Goal: Information Seeking & Learning: Learn about a topic

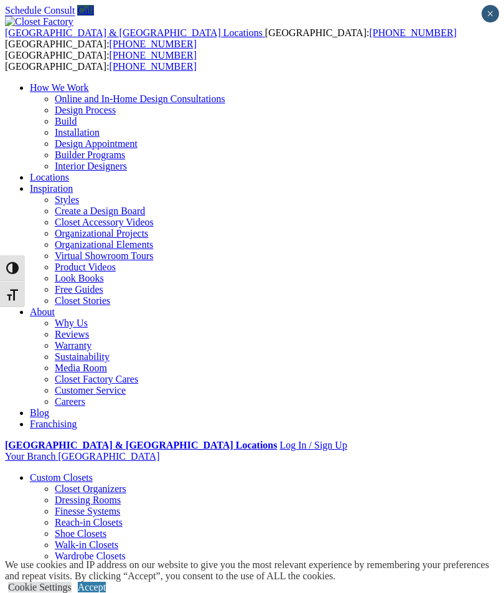
click at [0, 0] on div at bounding box center [0, 0] width 0 height 0
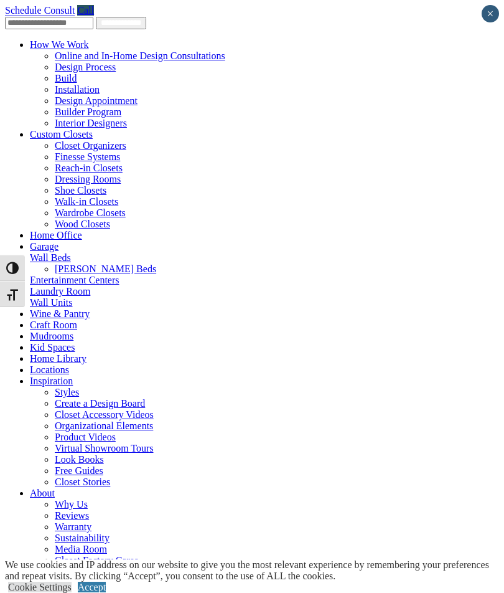
click at [33, 230] on link "Home Office" at bounding box center [56, 235] width 52 height 11
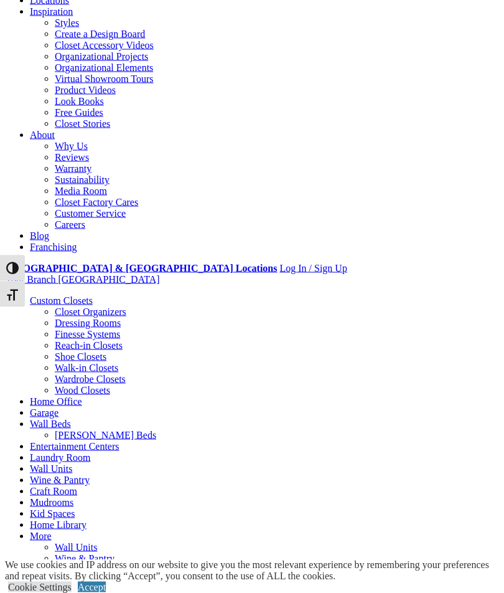
scroll to position [180, 0]
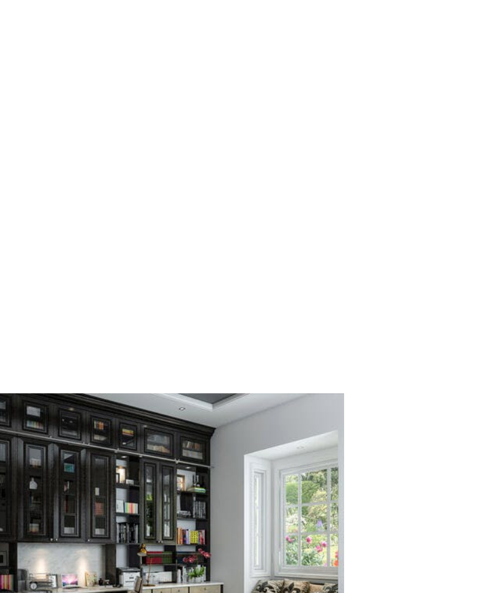
scroll to position [985, 0]
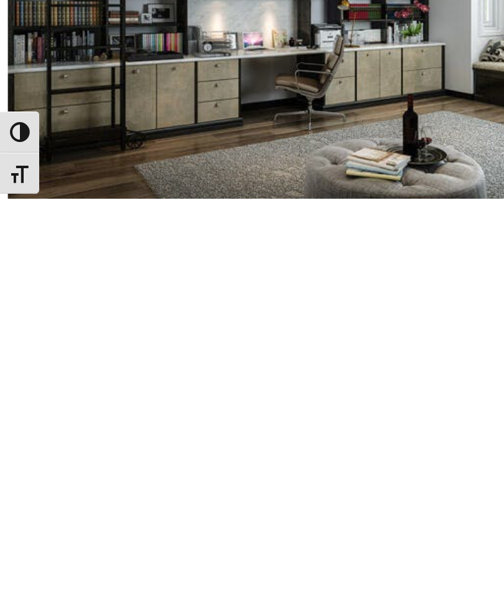
scroll to position [1242, 0]
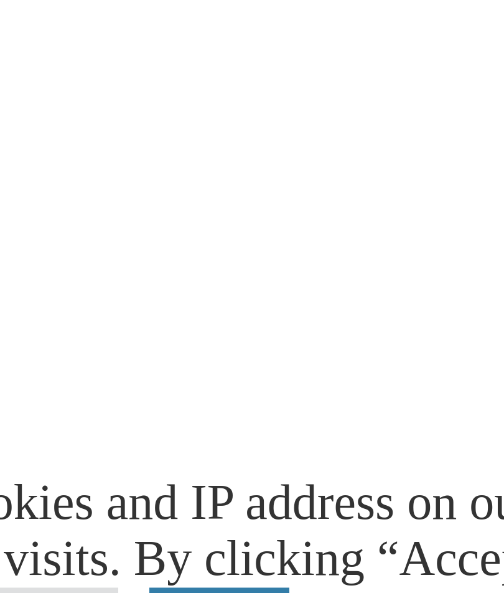
scroll to position [1702, 0]
click at [78, 581] on link "Accept" at bounding box center [92, 586] width 28 height 11
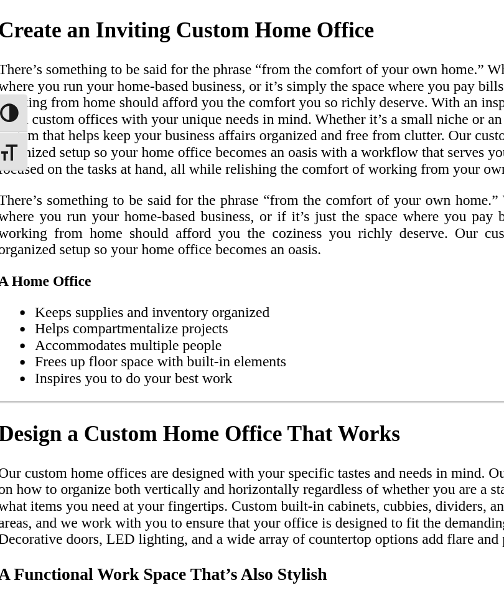
scroll to position [2735, 0]
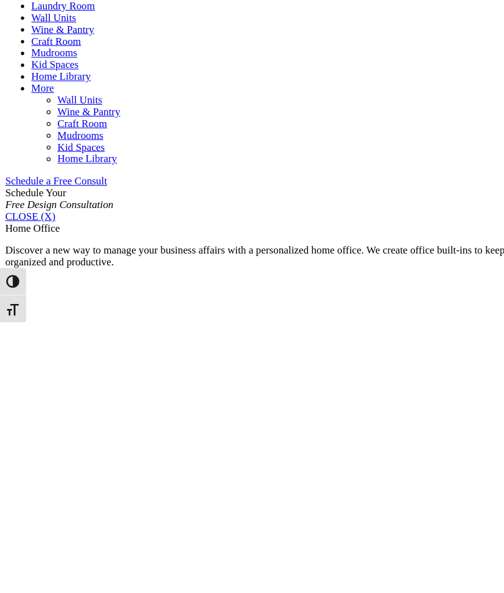
scroll to position [677, 0]
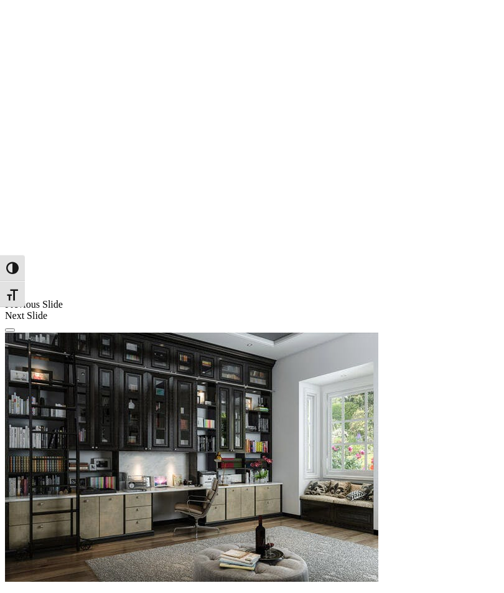
scroll to position [961, 0]
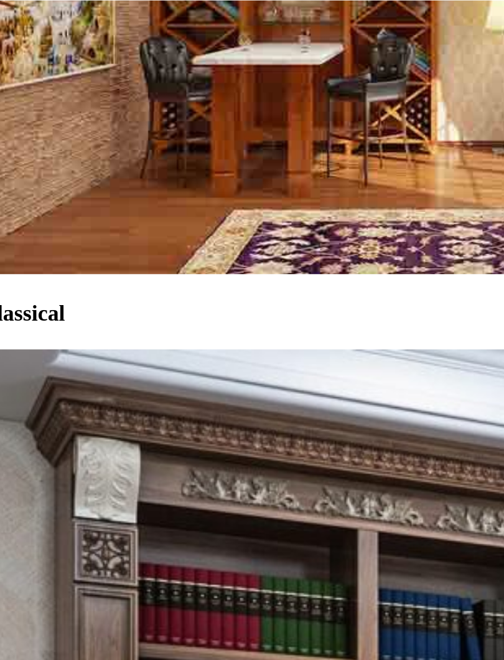
scroll to position [4524, 0]
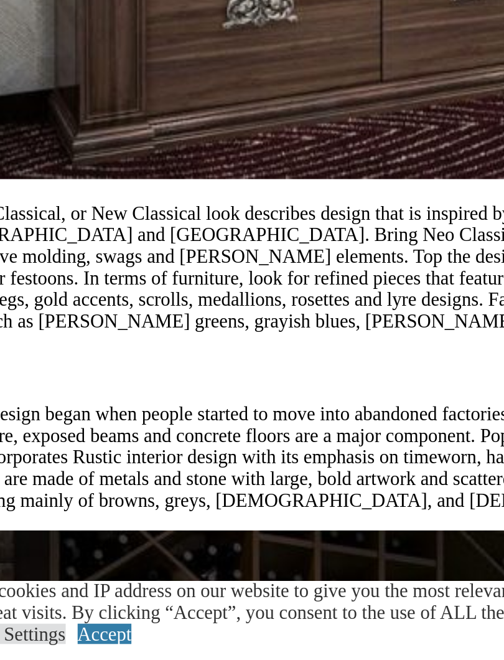
scroll to position [4872, 0]
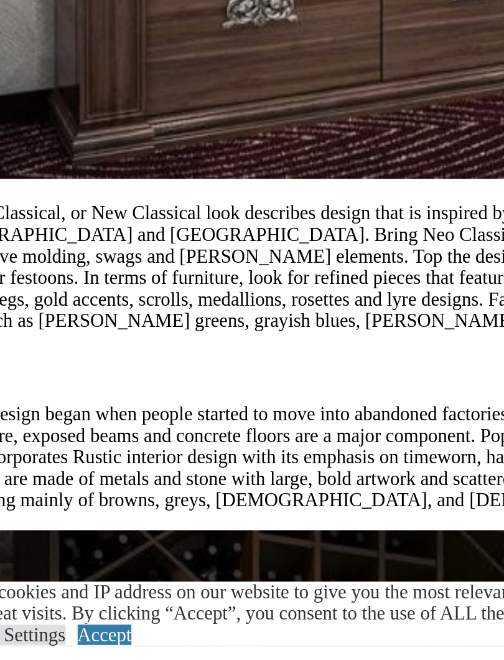
click at [90, 649] on link "Accept" at bounding box center [92, 654] width 28 height 11
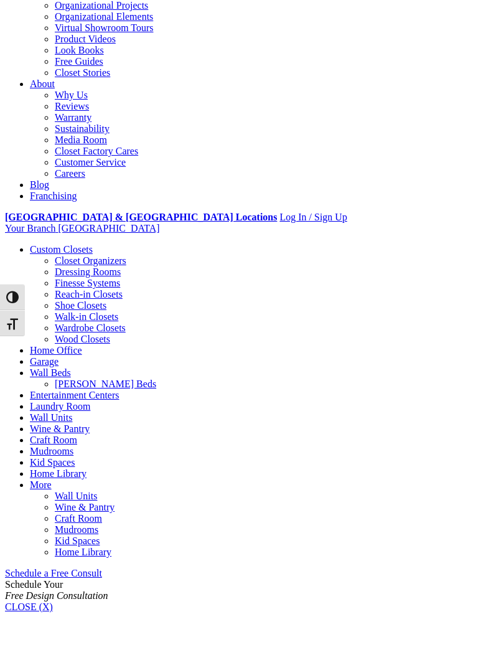
scroll to position [0, 0]
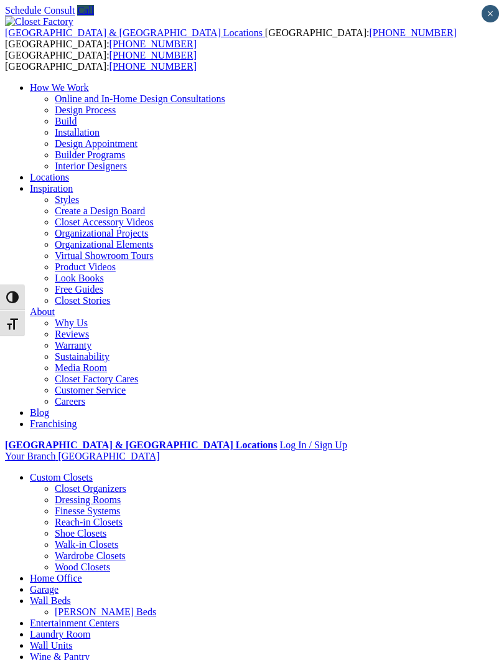
click at [0, 0] on div at bounding box center [0, 0] width 0 height 0
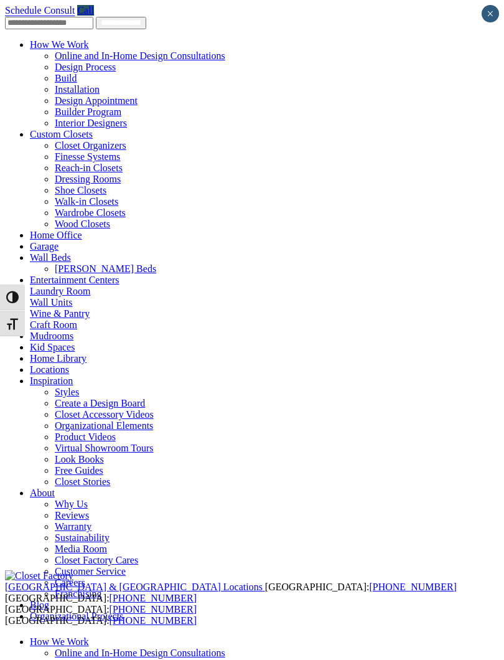
click at [52, 364] on link "Home Library" at bounding box center [58, 358] width 57 height 11
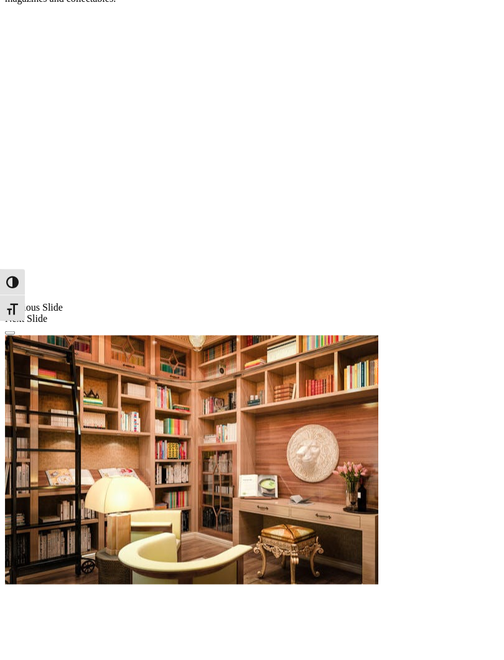
scroll to position [881, 0]
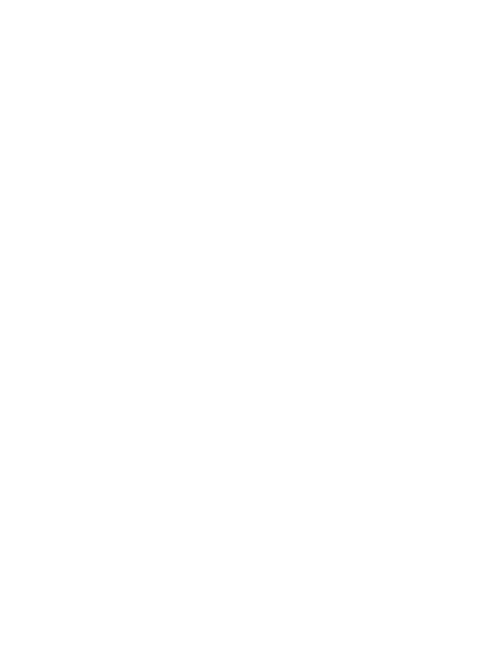
scroll to position [1203, 0]
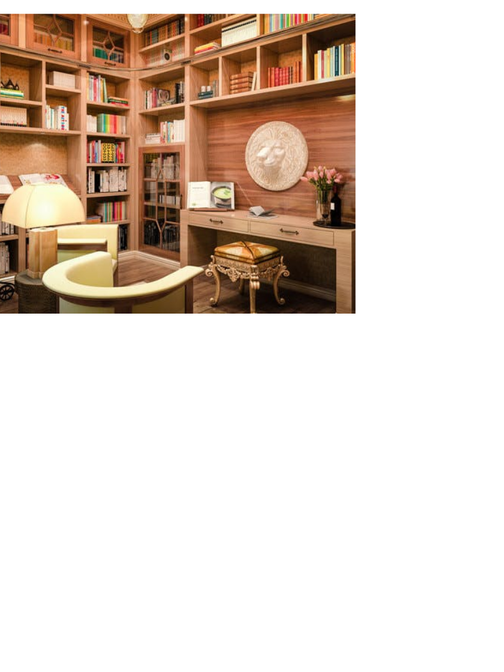
scroll to position [1201, 0]
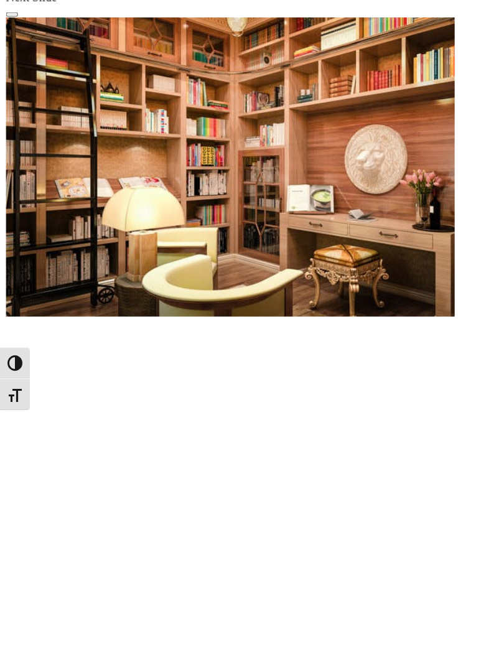
click at [0, 0] on div at bounding box center [0, 0] width 0 height 0
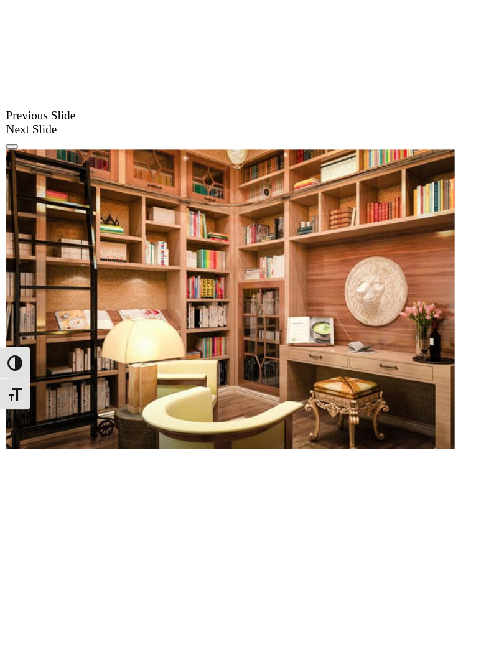
click at [0, 0] on div at bounding box center [0, 0] width 0 height 0
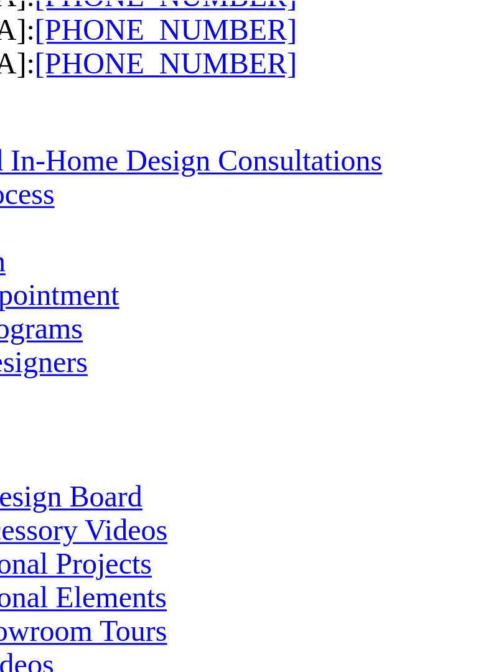
scroll to position [0, 0]
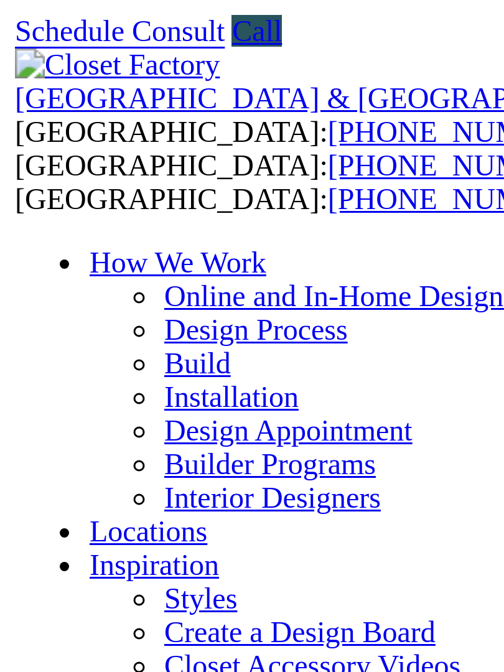
click at [0, 0] on div at bounding box center [0, 0] width 0 height 0
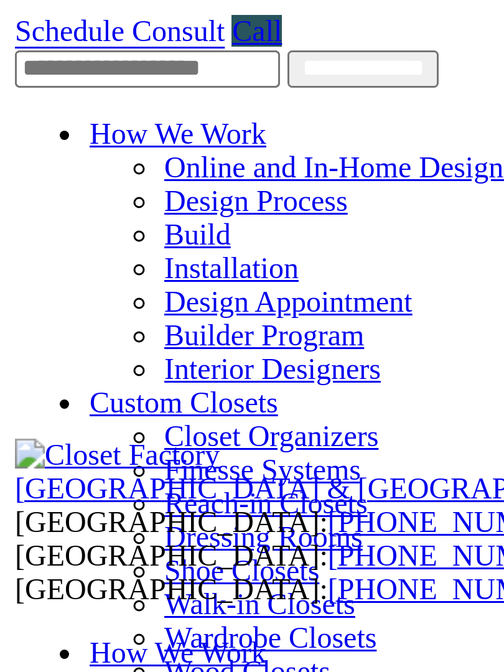
click at [0, 0] on span at bounding box center [0, 0] width 0 height 0
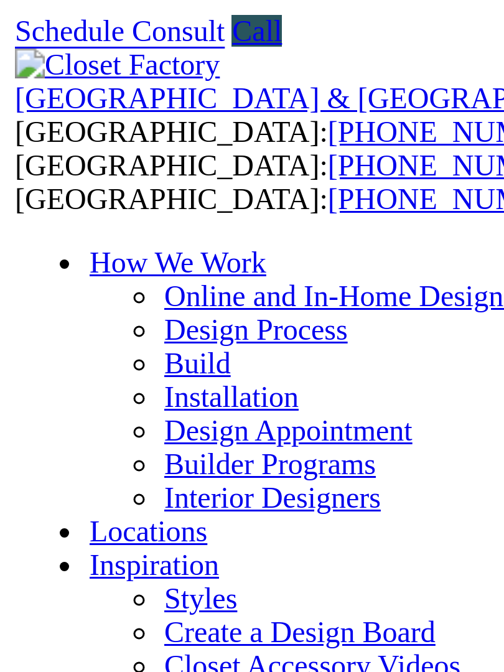
click at [0, 0] on div at bounding box center [0, 0] width 0 height 0
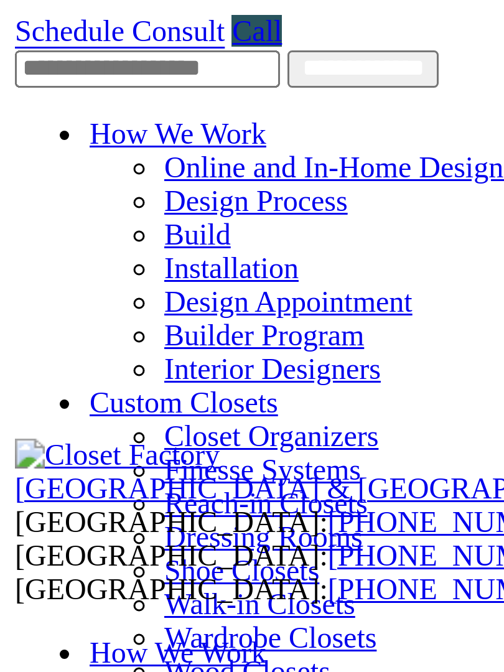
click at [0, 0] on div at bounding box center [0, 0] width 0 height 0
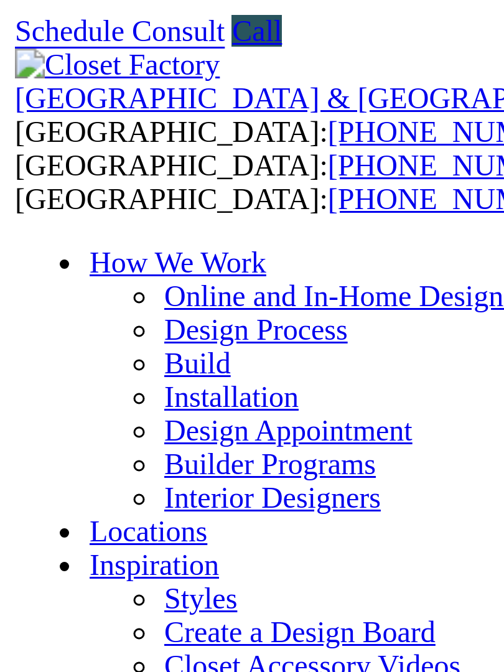
click at [0, 0] on span at bounding box center [0, 0] width 0 height 0
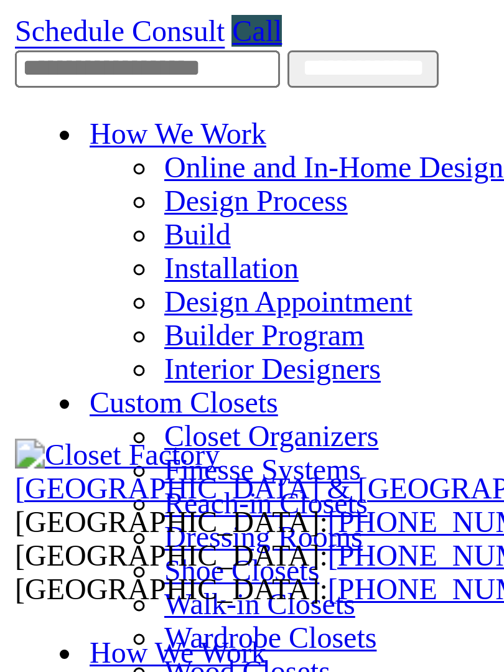
click at [44, 230] on link "Home Office" at bounding box center [56, 235] width 52 height 11
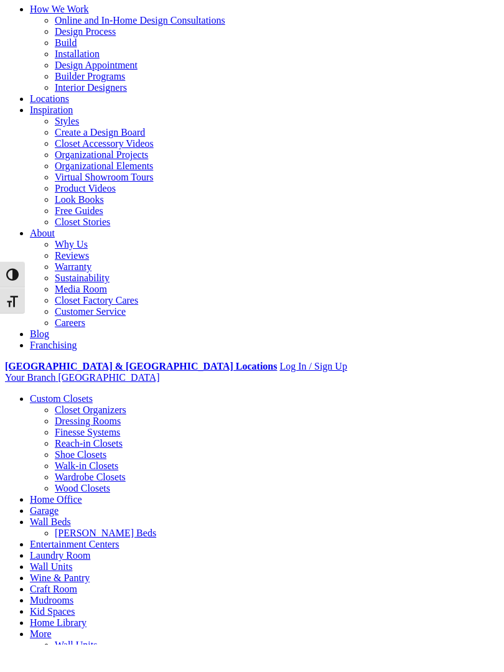
scroll to position [70, 0]
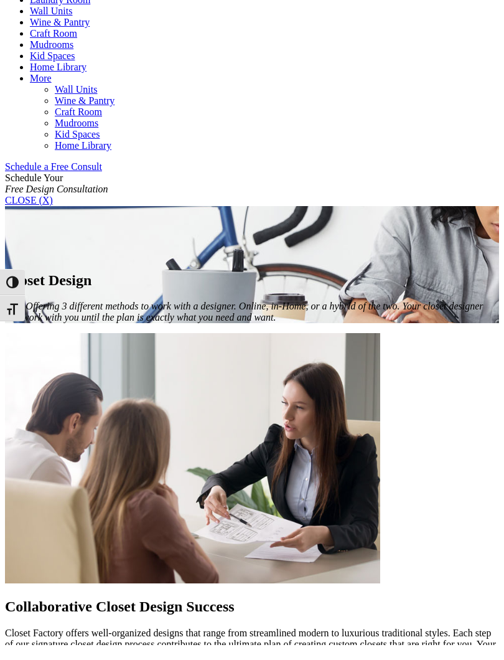
scroll to position [631, 0]
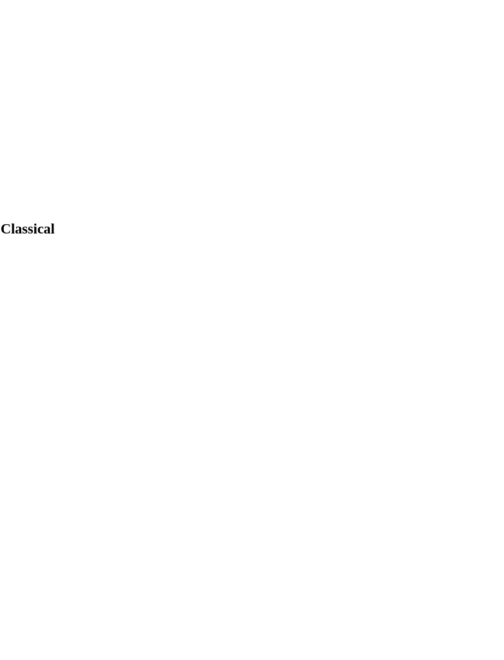
scroll to position [4498, 0]
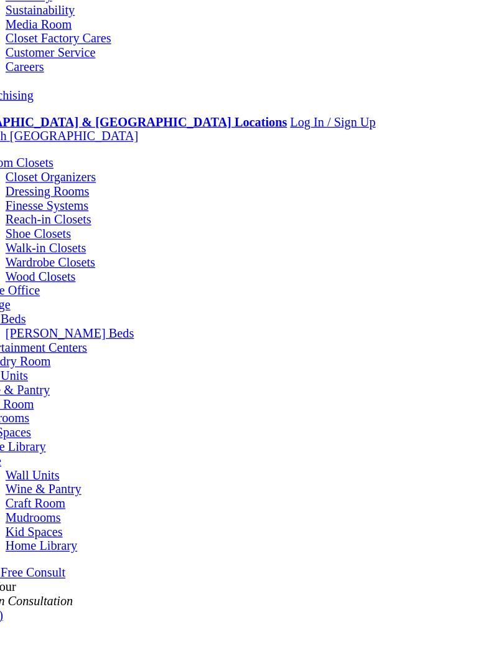
scroll to position [0, 0]
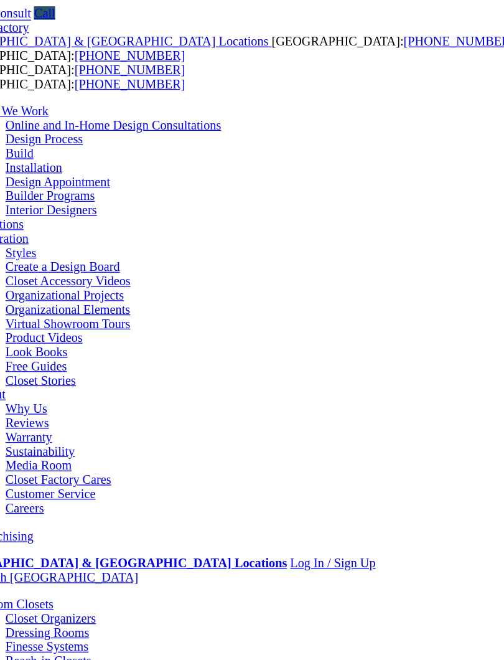
click at [73, 22] on img at bounding box center [39, 21] width 68 height 11
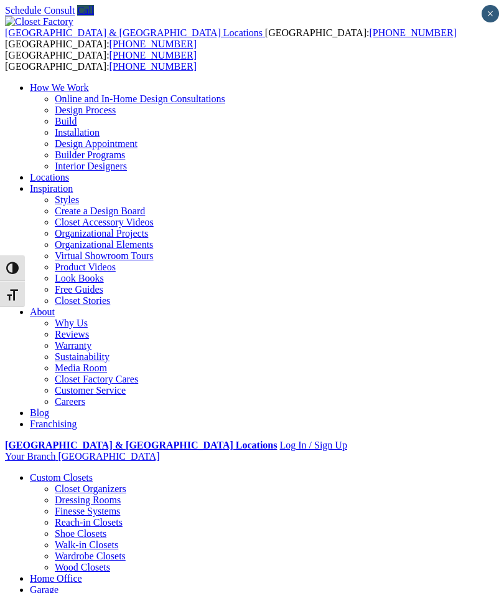
scroll to position [22, 0]
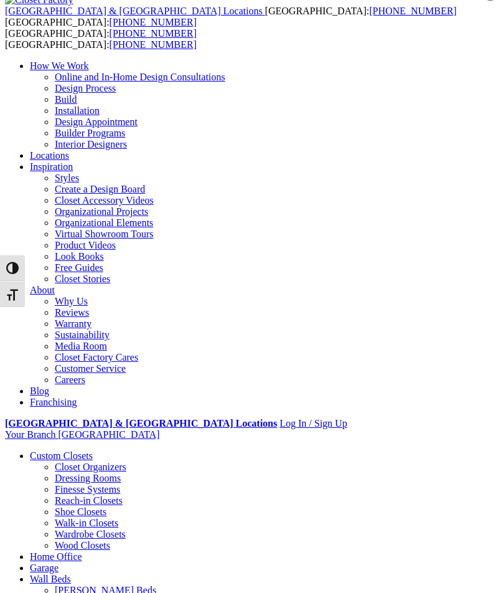
click at [0, 0] on span at bounding box center [0, 0] width 0 height 0
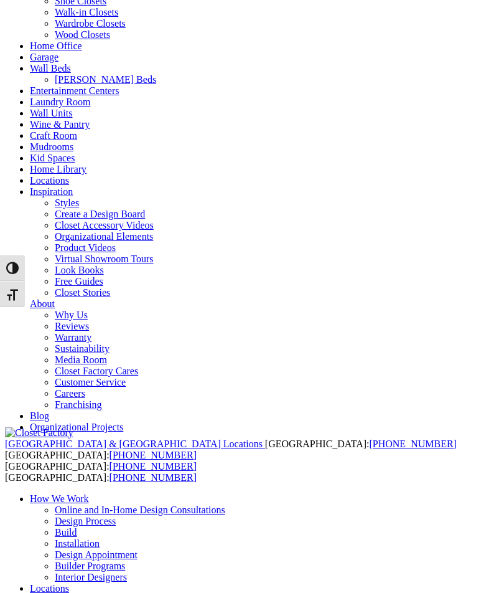
scroll to position [194, 0]
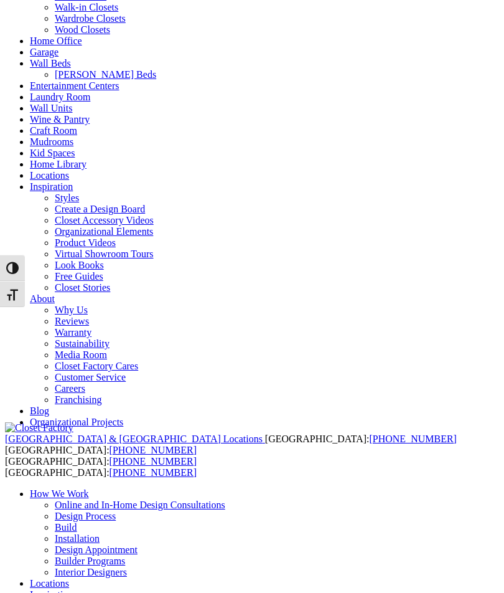
click at [31, 113] on link "Wall Units" at bounding box center [51, 108] width 42 height 11
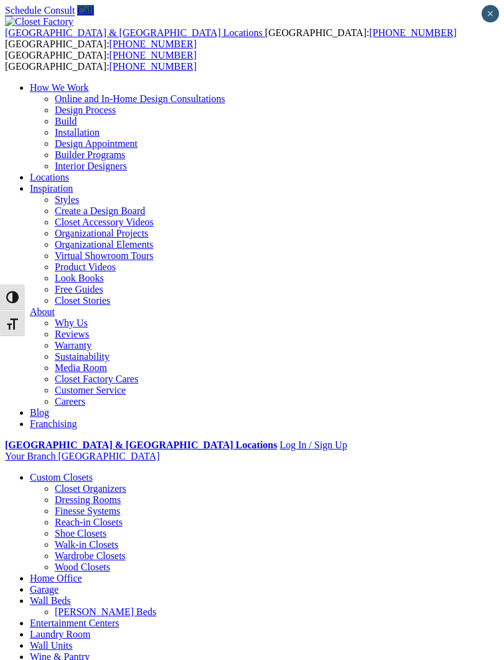
click at [0, 0] on span at bounding box center [0, 0] width 0 height 0
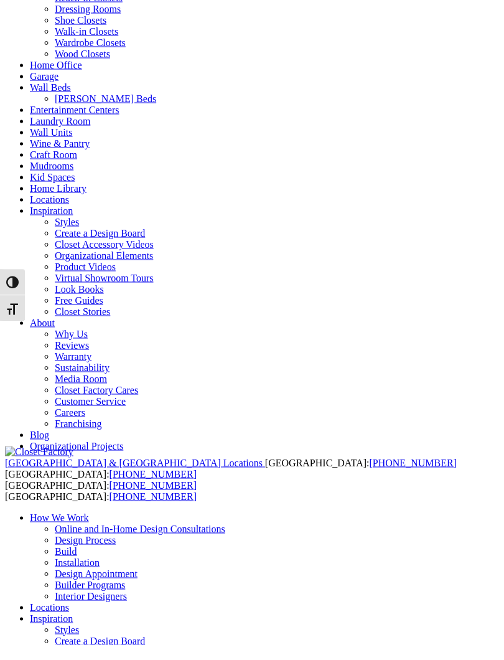
scroll to position [156, 0]
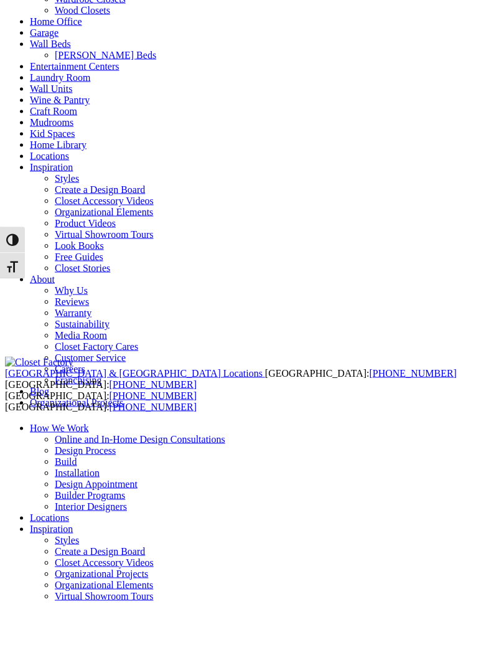
click at [11, 291] on span "button" at bounding box center [12, 297] width 12 height 12
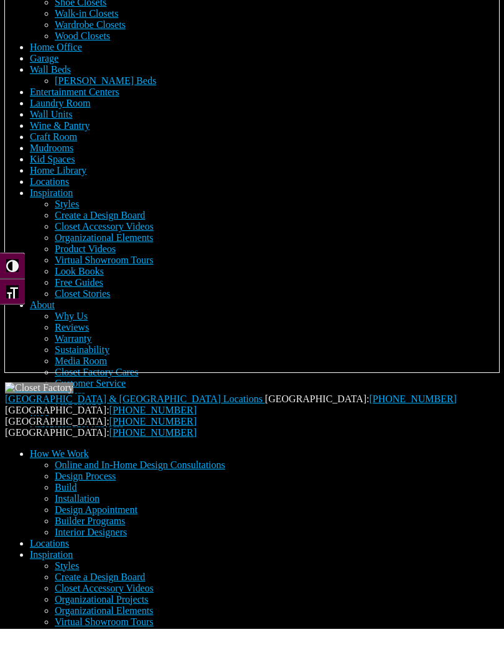
click at [10, 317] on span "button" at bounding box center [12, 323] width 12 height 12
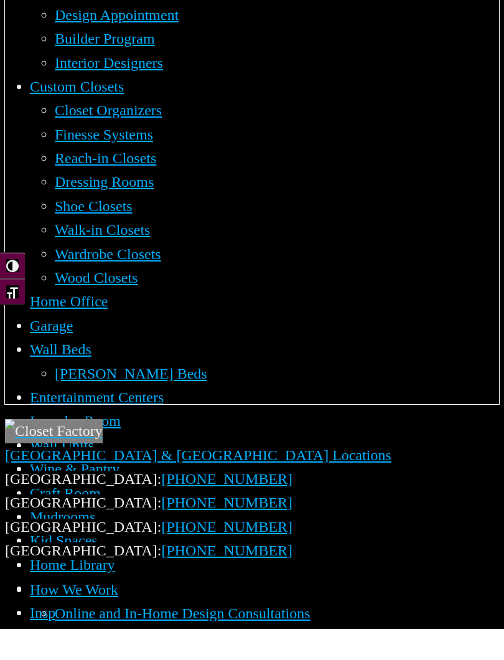
click at [8, 291] on span "button" at bounding box center [12, 297] width 12 height 12
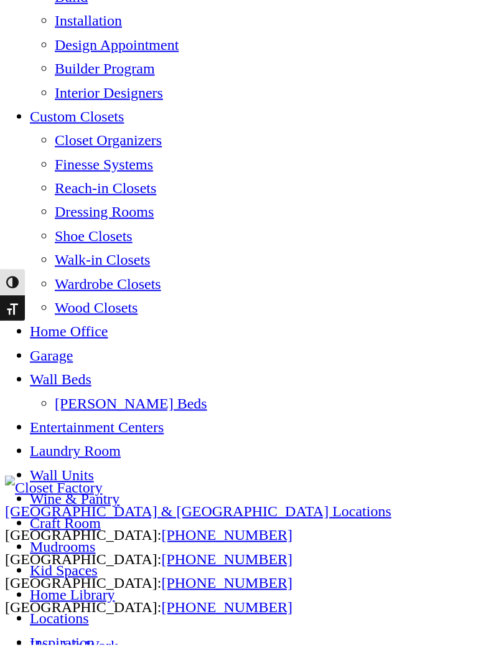
scroll to position [148, 0]
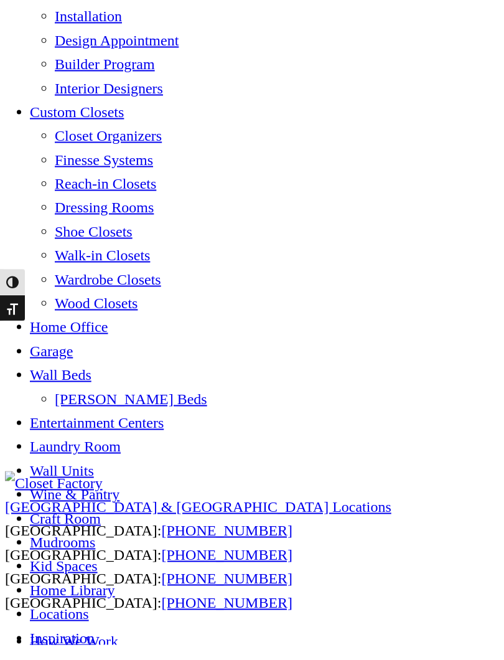
click at [55, 597] on link "Home Library" at bounding box center [72, 605] width 85 height 16
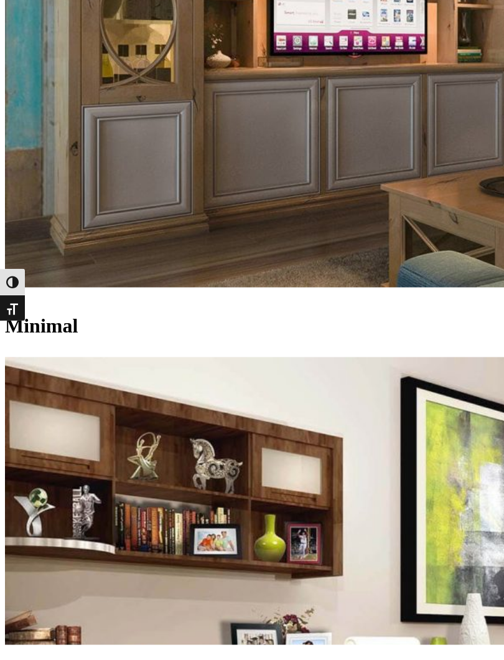
scroll to position [11877, 0]
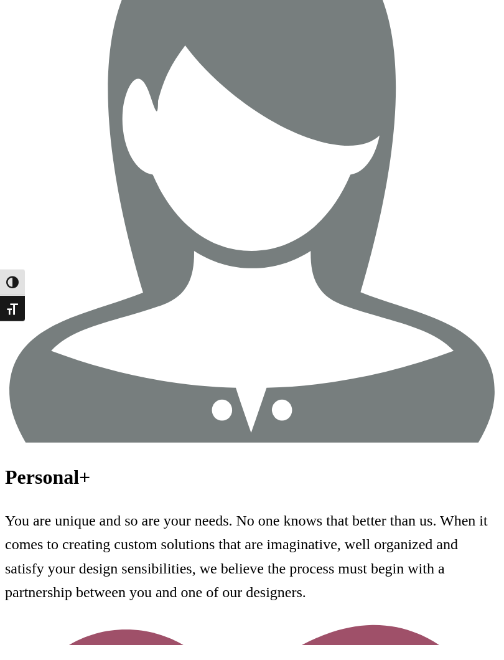
scroll to position [2155, 0]
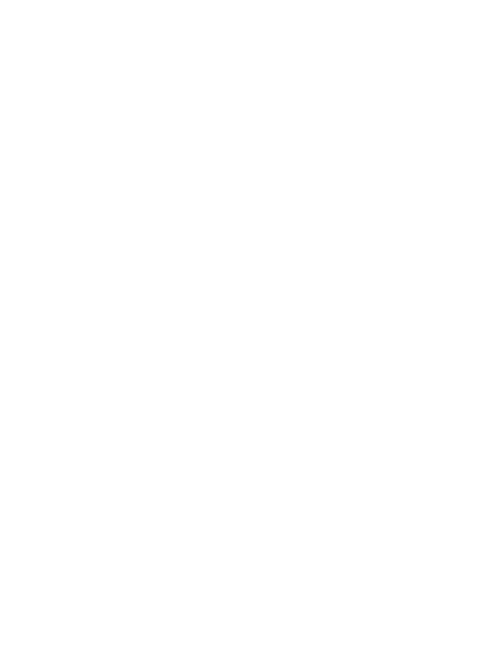
scroll to position [3492, 0]
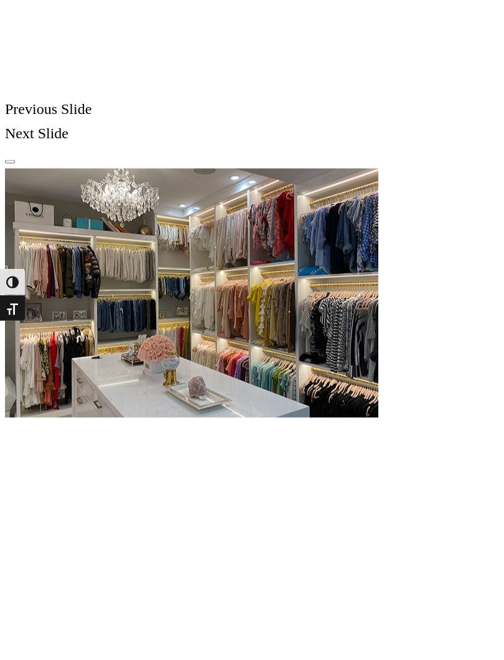
scroll to position [2456, 0]
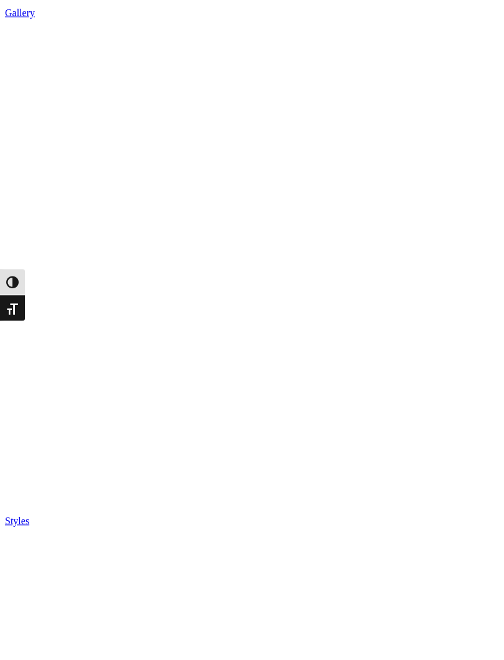
scroll to position [3370, 0]
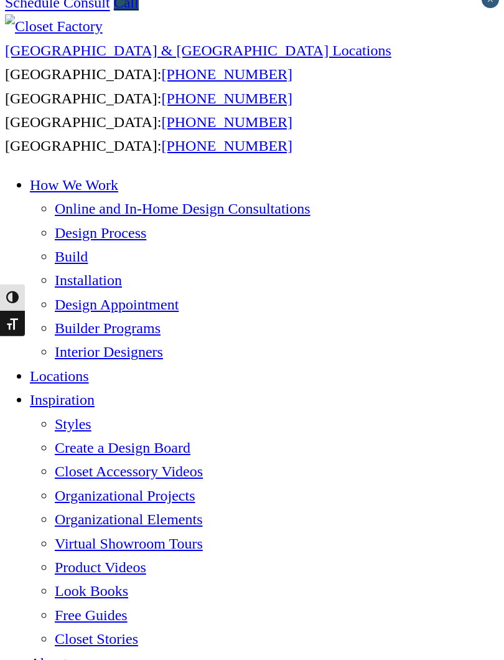
scroll to position [0, 0]
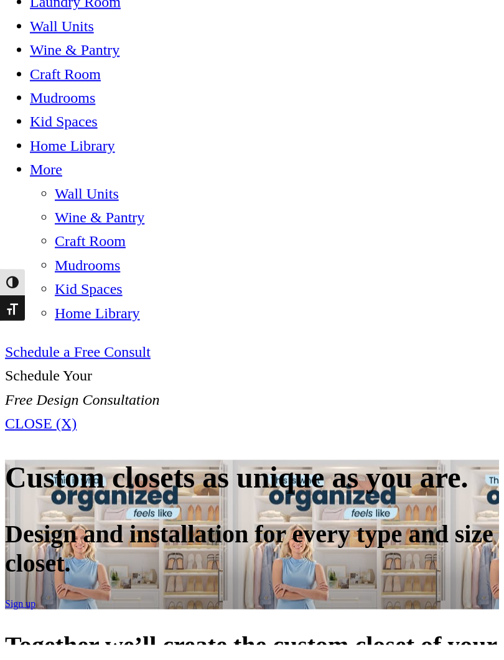
scroll to position [1360, 0]
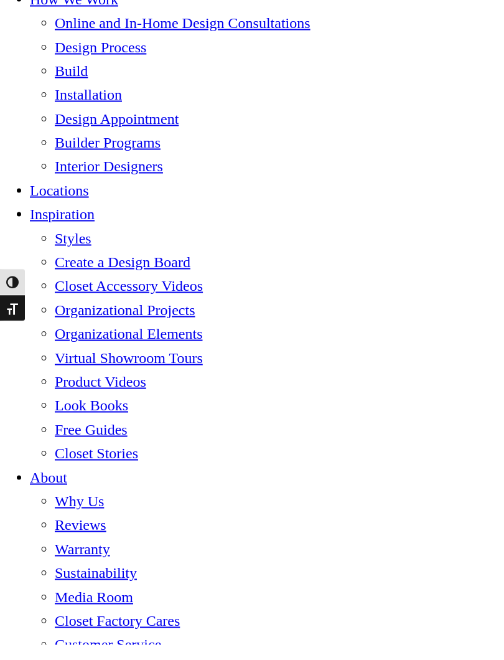
scroll to position [195, 0]
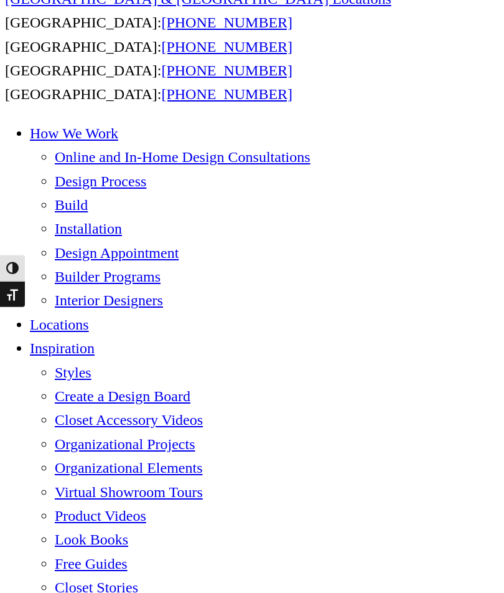
scroll to position [65, 0]
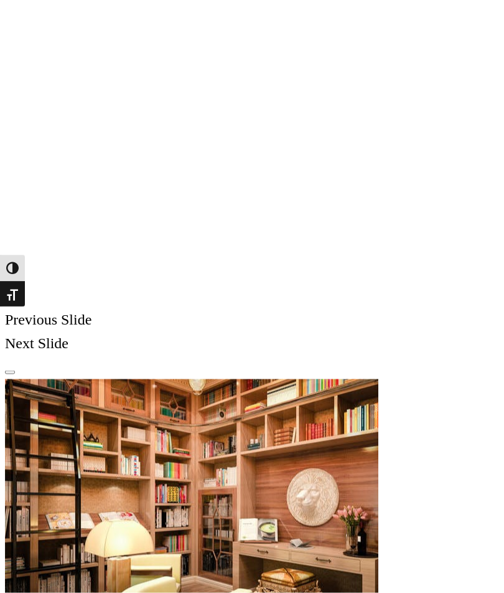
scroll to position [2051, 0]
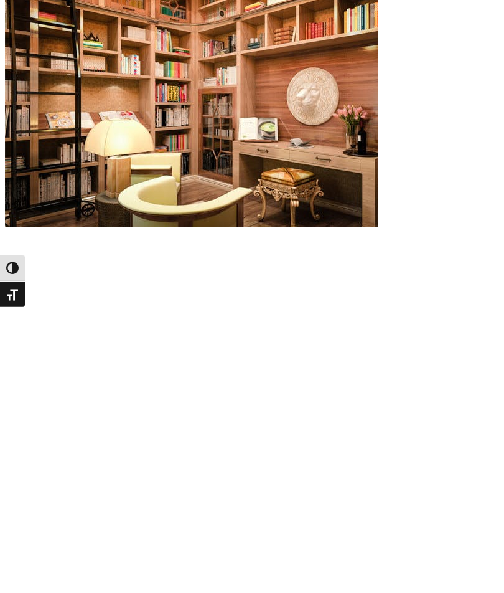
scroll to position [2460, 0]
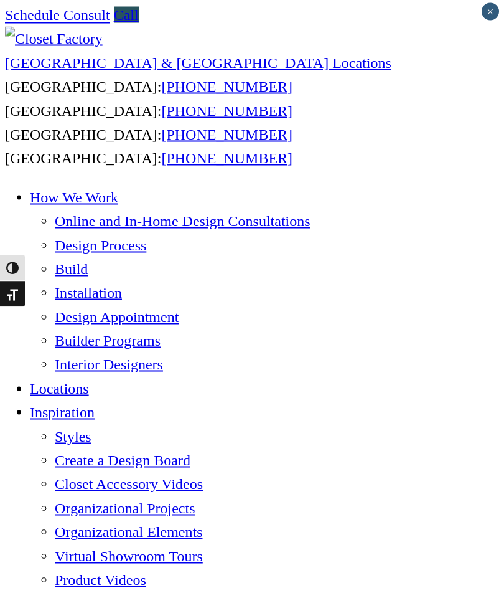
scroll to position [0, 0]
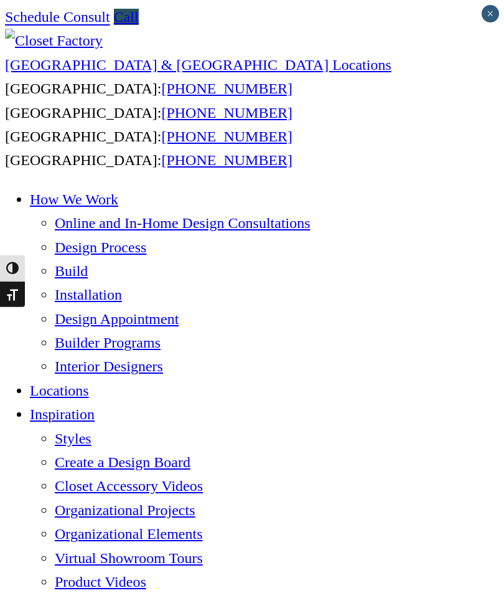
click at [0, 0] on div at bounding box center [0, 0] width 0 height 0
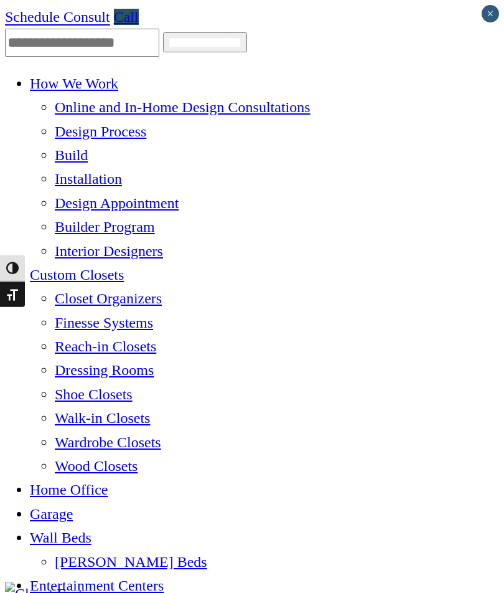
click at [0, 0] on div at bounding box center [0, 0] width 0 height 0
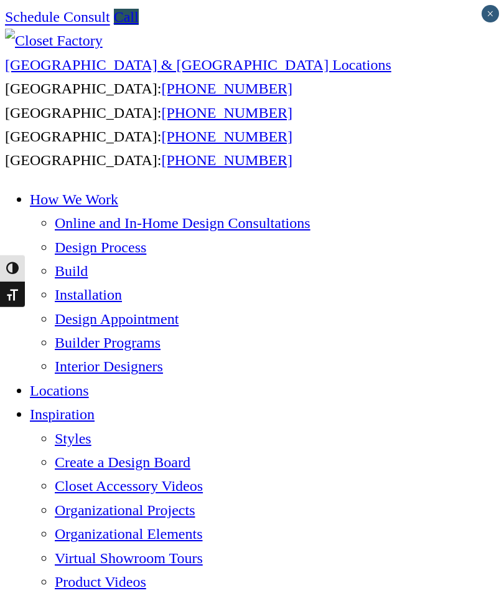
click at [0, 0] on span at bounding box center [0, 0] width 0 height 0
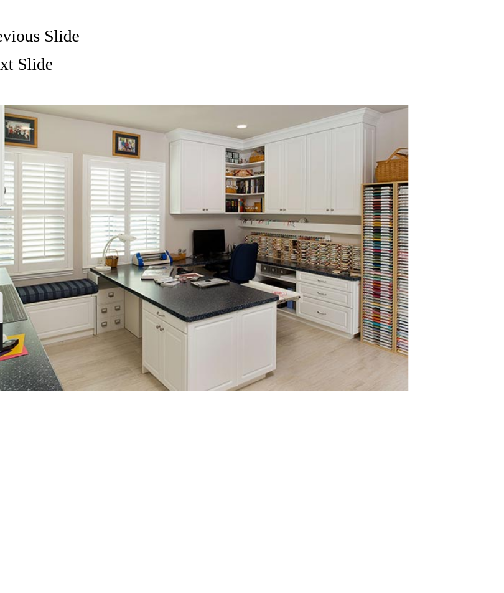
scroll to position [2480, 0]
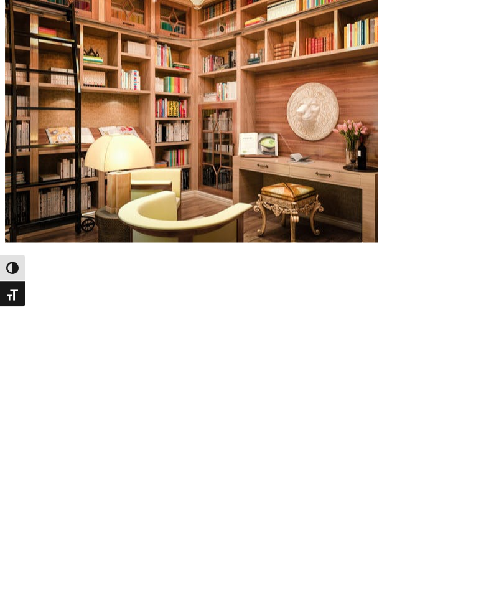
scroll to position [2450, 0]
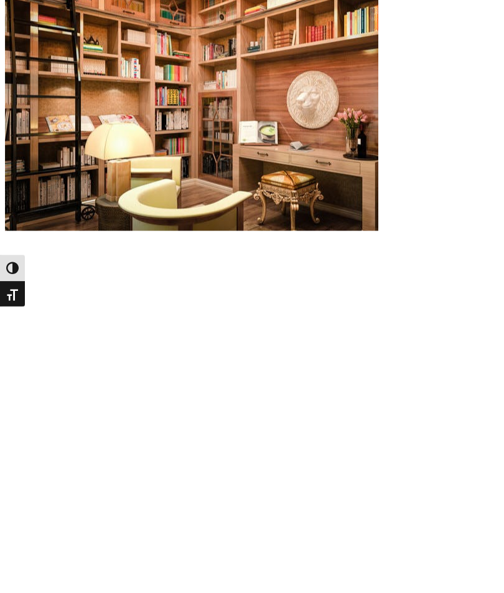
click at [0, 0] on span at bounding box center [0, 0] width 0 height 0
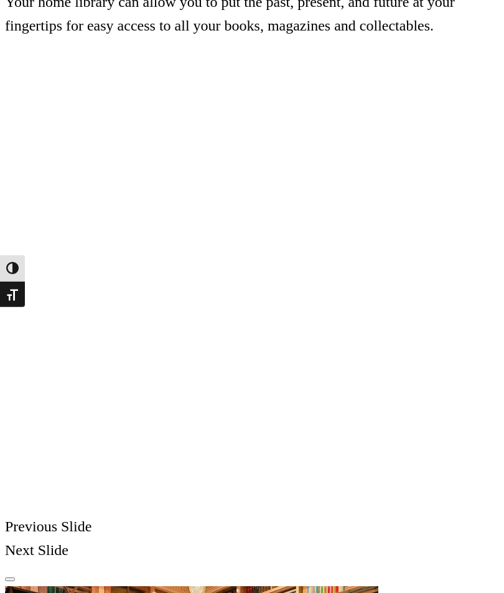
scroll to position [0, 0]
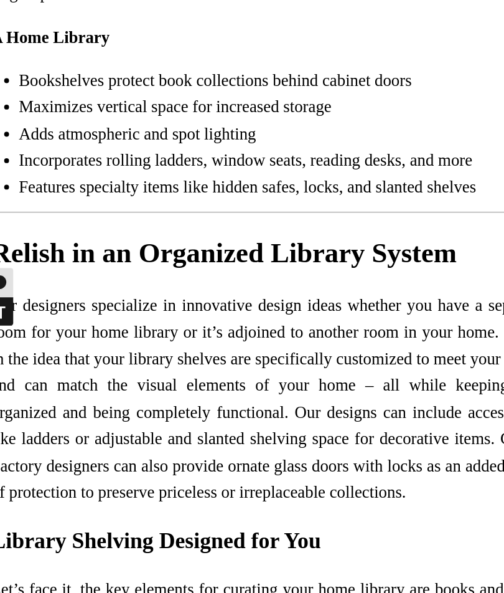
scroll to position [4645, 0]
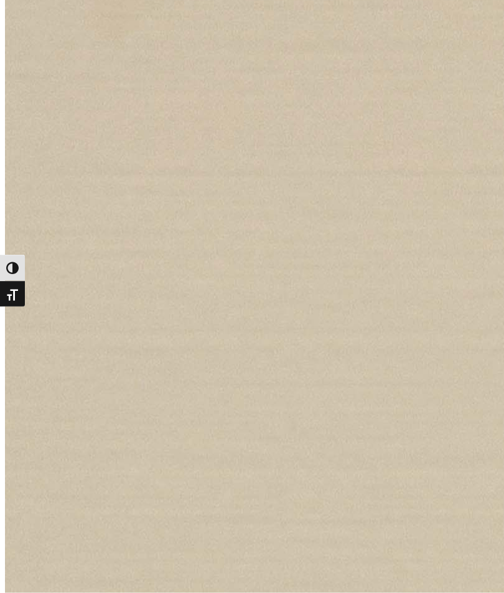
scroll to position [2887, 0]
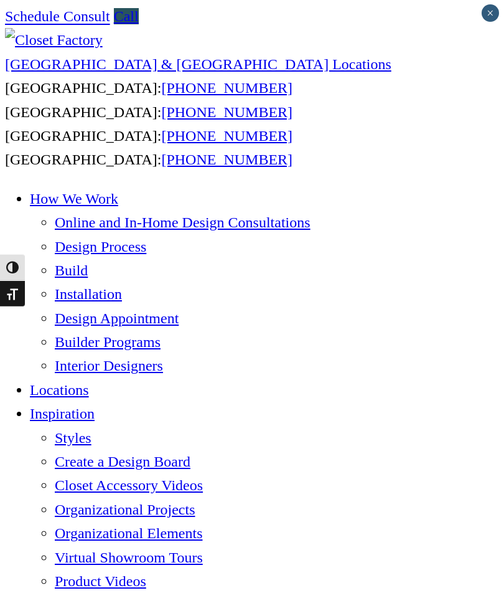
scroll to position [0, 0]
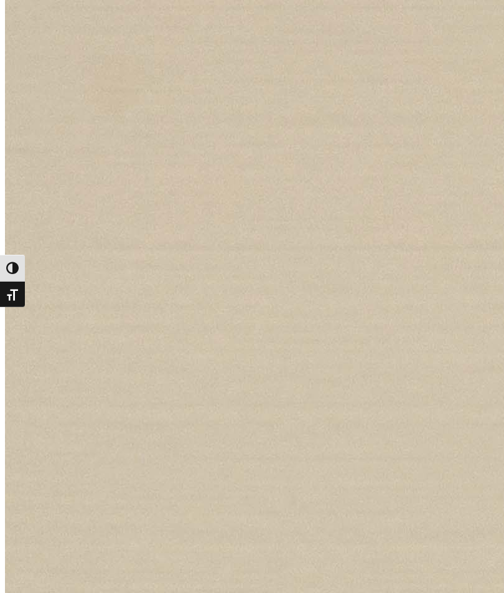
click at [0, 0] on div at bounding box center [0, 0] width 0 height 0
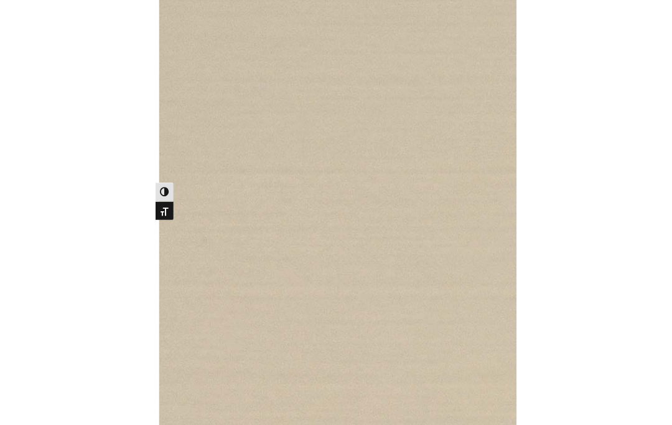
scroll to position [0, 0]
